Goal: Task Accomplishment & Management: Manage account settings

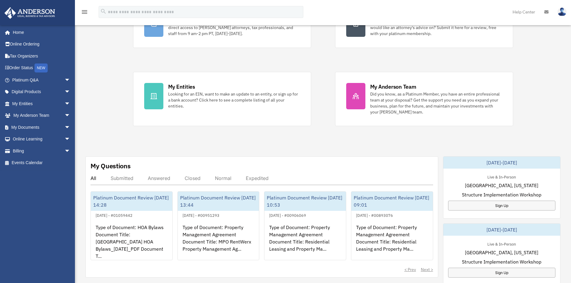
scroll to position [90, 0]
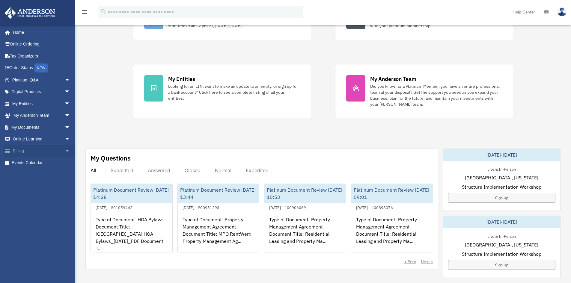
click at [23, 149] on link "Billing arrow_drop_down" at bounding box center [41, 151] width 75 height 12
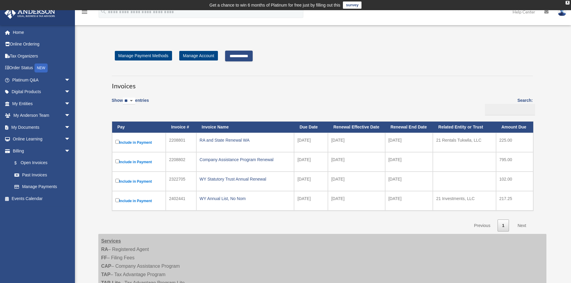
click at [120, 143] on label "Include in Payment" at bounding box center [138, 142] width 47 height 7
click at [253, 58] on input "**********" at bounding box center [239, 56] width 28 height 11
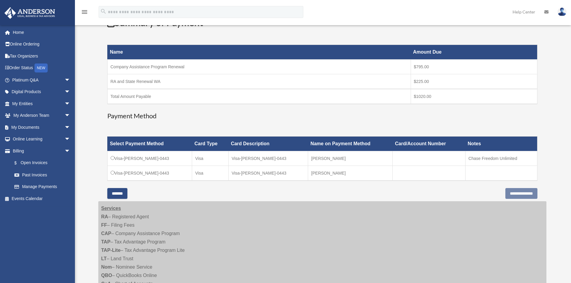
scroll to position [120, 0]
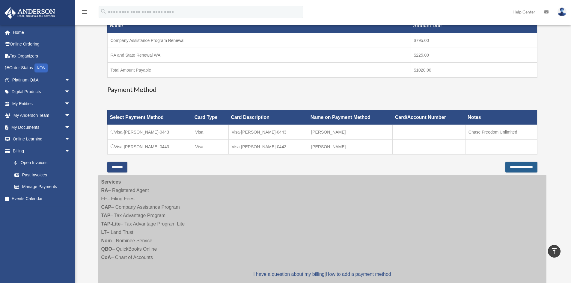
click at [516, 166] on input "**********" at bounding box center [521, 167] width 32 height 11
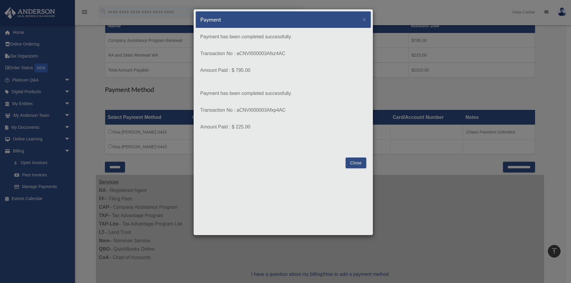
click at [358, 162] on button "Close" at bounding box center [355, 163] width 21 height 11
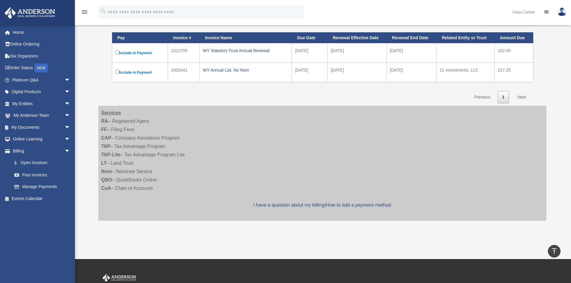
scroll to position [89, 0]
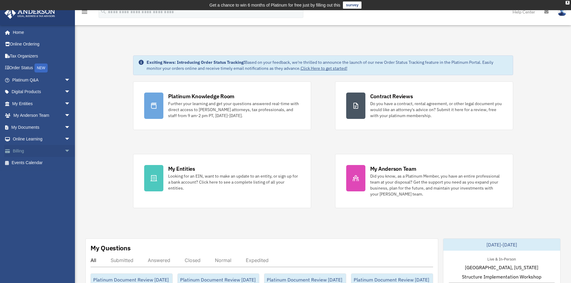
click at [16, 151] on link "Billing arrow_drop_down" at bounding box center [41, 151] width 75 height 12
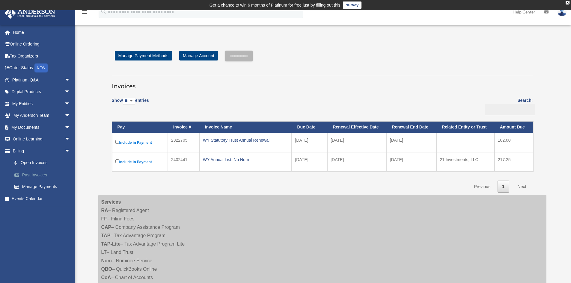
click at [35, 175] on link "Past Invoices" at bounding box center [43, 175] width 71 height 12
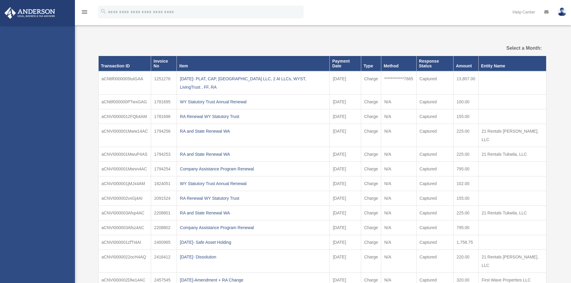
select select
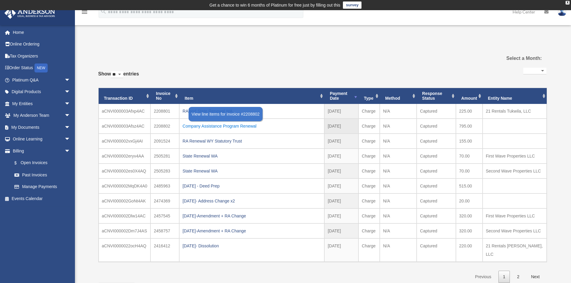
drag, startPoint x: 264, startPoint y: 126, endPoint x: 184, endPoint y: 127, distance: 80.3
click at [184, 127] on div "Company Assistance Program Renewal" at bounding box center [251, 126] width 138 height 8
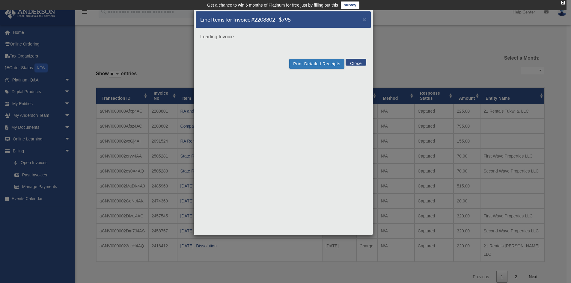
copy div "Company Assistance Program Renewal"
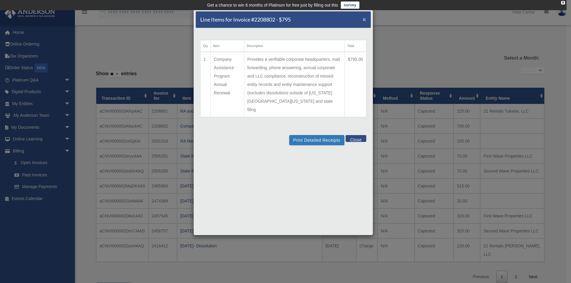
click at [363, 17] on span "×" at bounding box center [364, 19] width 4 height 7
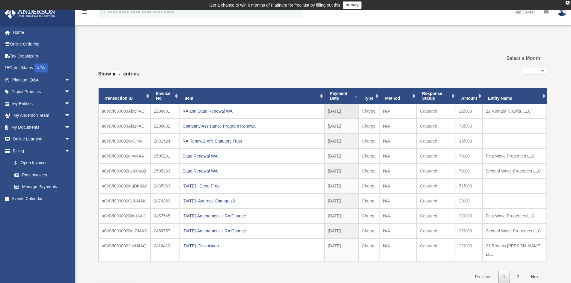
drag, startPoint x: 239, startPoint y: 111, endPoint x: 182, endPoint y: 113, distance: 57.2
click at [182, 113] on td "RA and State Renewal WA" at bounding box center [251, 111] width 145 height 15
copy div "RA and State Renewal WA"
